Goal: Task Accomplishment & Management: Use online tool/utility

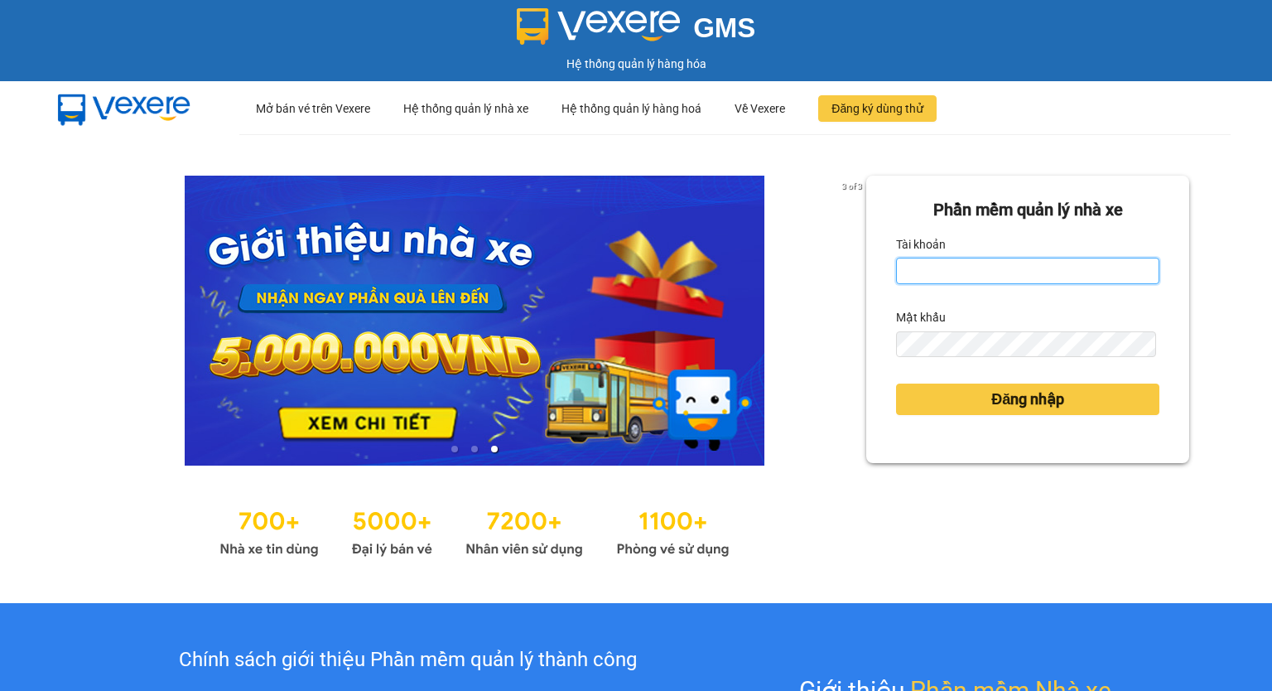
click at [984, 263] on input "Tài khoản" at bounding box center [1027, 271] width 263 height 27
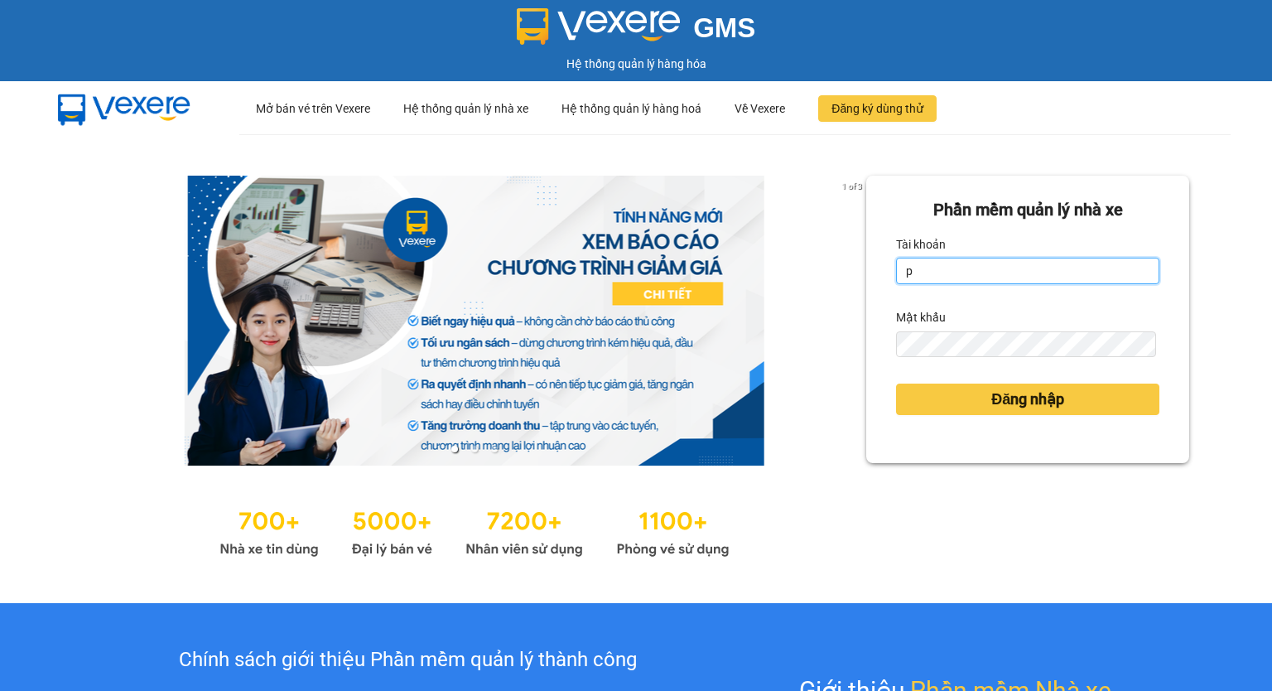
type input "phuongchi.phucanex"
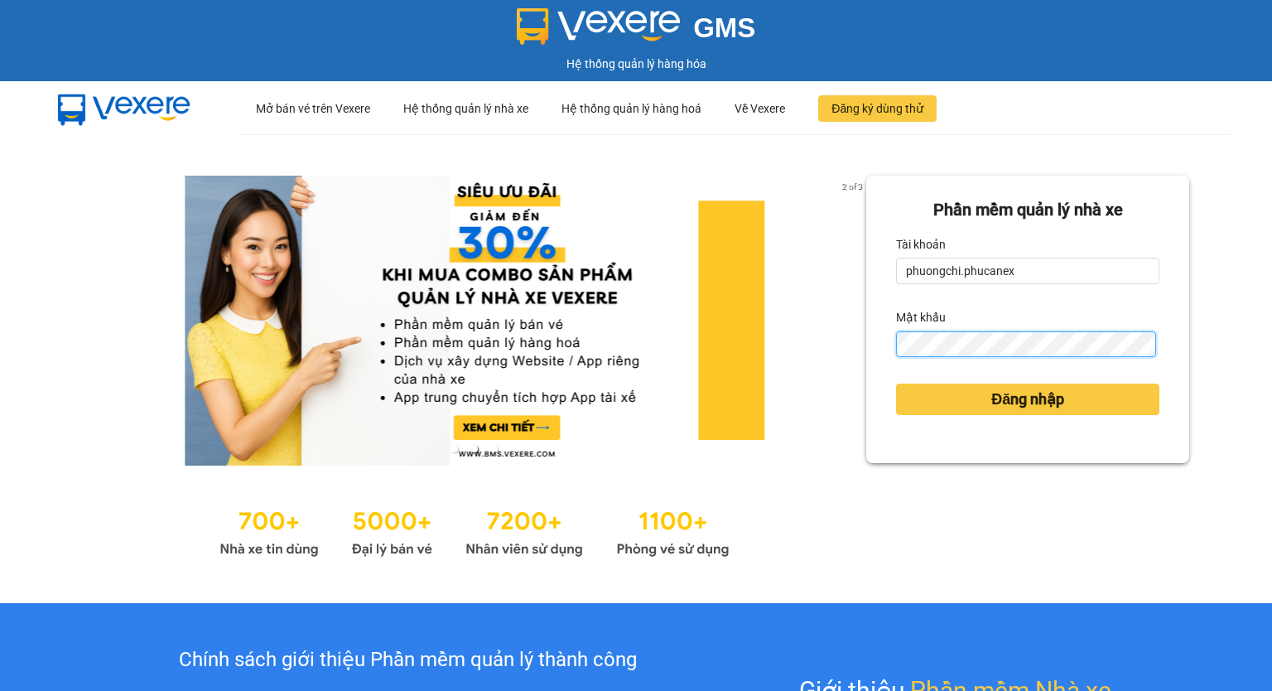
click at [896, 384] on button "Đăng nhập" at bounding box center [1027, 399] width 263 height 31
